Goal: Navigation & Orientation: Go to known website

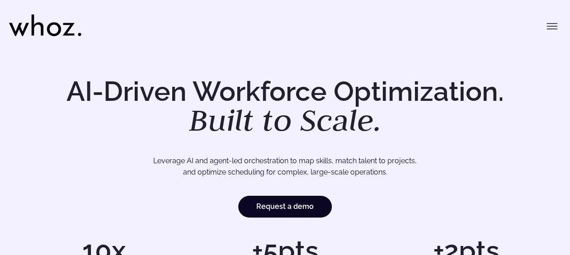
click at [53, 32] on icon at bounding box center [45, 25] width 72 height 22
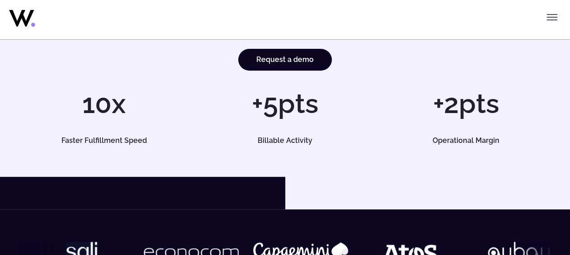
scroll to position [136, 0]
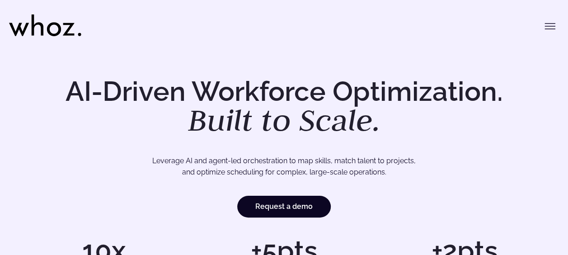
click at [547, 29] on icon "Toggle menu" at bounding box center [550, 29] width 10 height 0
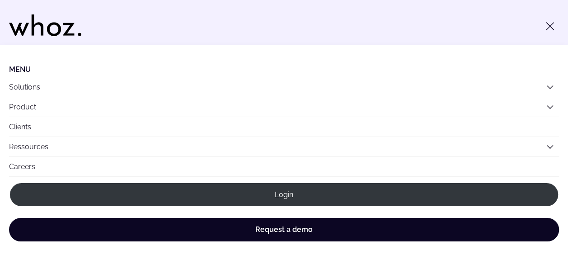
scroll to position [5, 0]
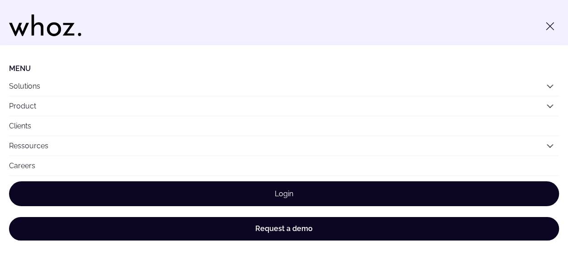
click at [278, 189] on link "Login" at bounding box center [284, 193] width 550 height 25
